Goal: Find specific page/section: Find specific page/section

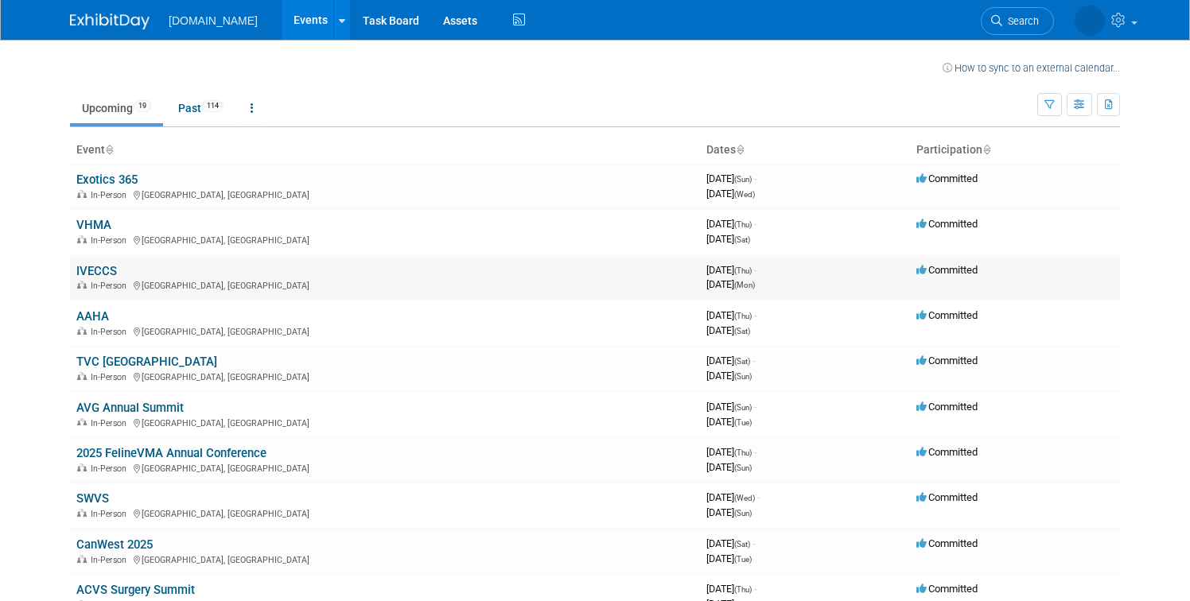
click at [110, 271] on link "IVECCS" at bounding box center [96, 271] width 41 height 14
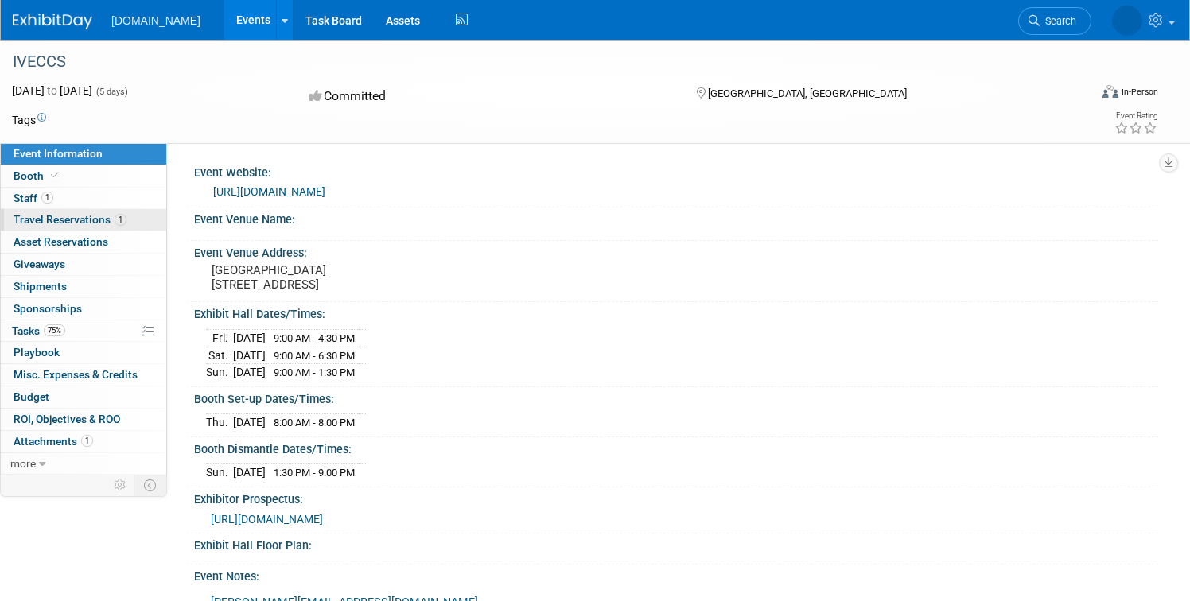
click at [84, 219] on span "Travel Reservations 1" at bounding box center [70, 219] width 113 height 13
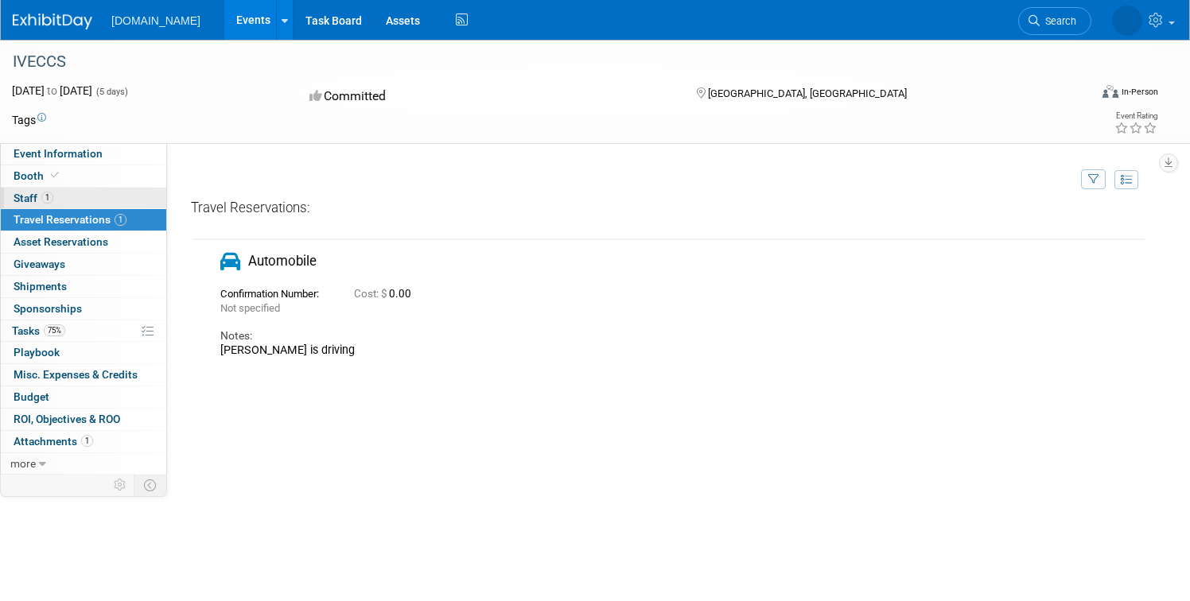
click at [73, 195] on link "1 Staff 1" at bounding box center [83, 198] width 165 height 21
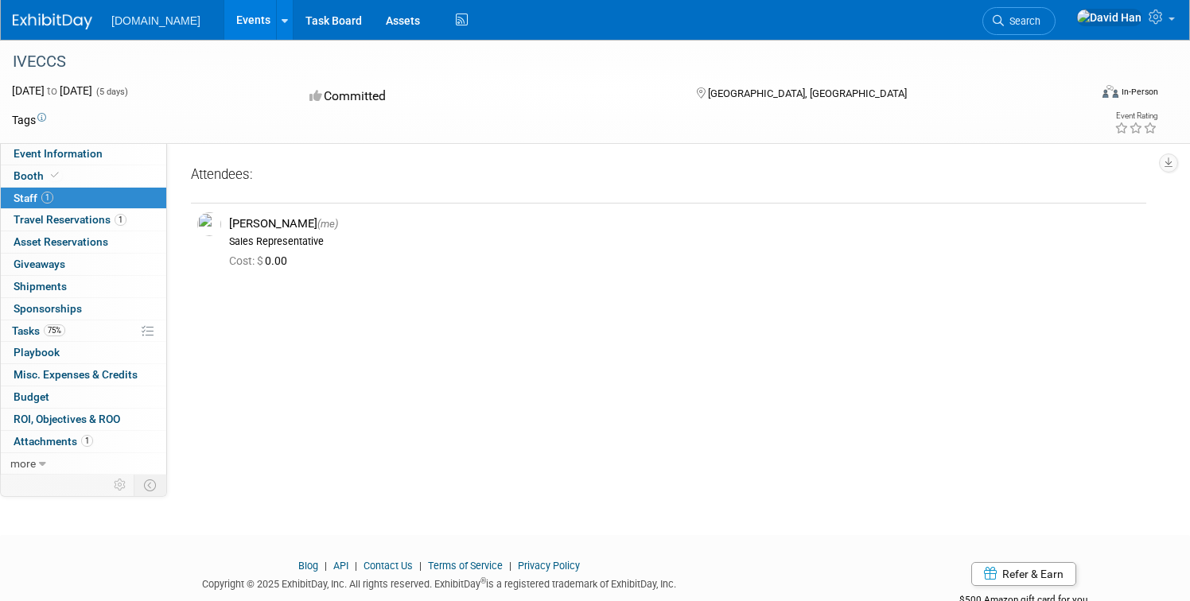
click at [28, 29] on img at bounding box center [53, 22] width 80 height 16
